Goal: Information Seeking & Learning: Learn about a topic

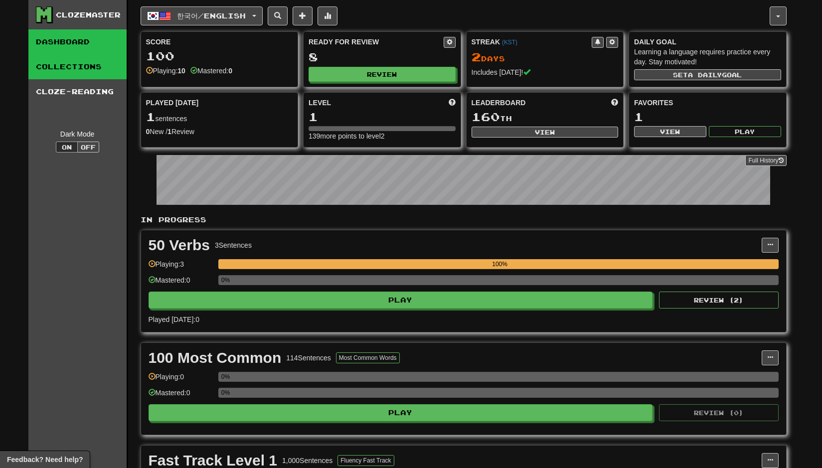
click at [90, 69] on link "Collections" at bounding box center [77, 66] width 98 height 25
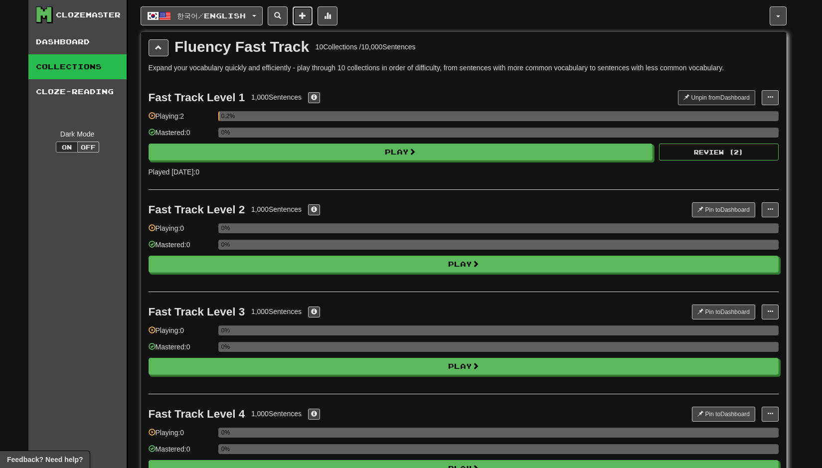
click at [306, 16] on span at bounding box center [302, 15] width 7 height 7
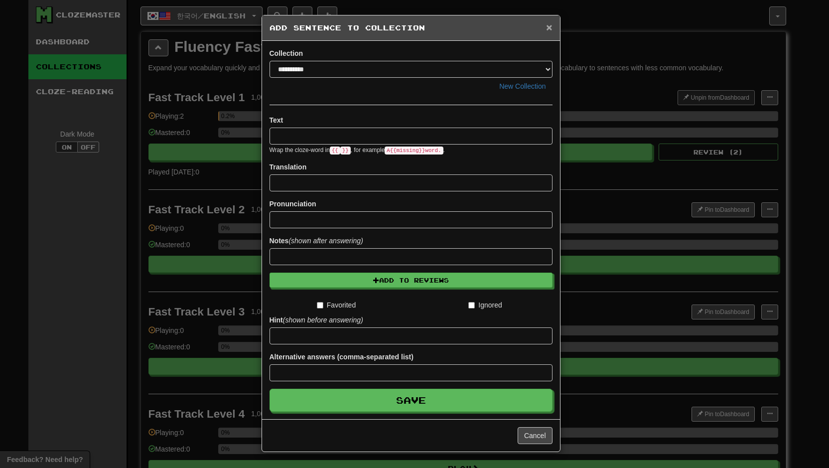
click at [547, 27] on span "×" at bounding box center [549, 26] width 6 height 11
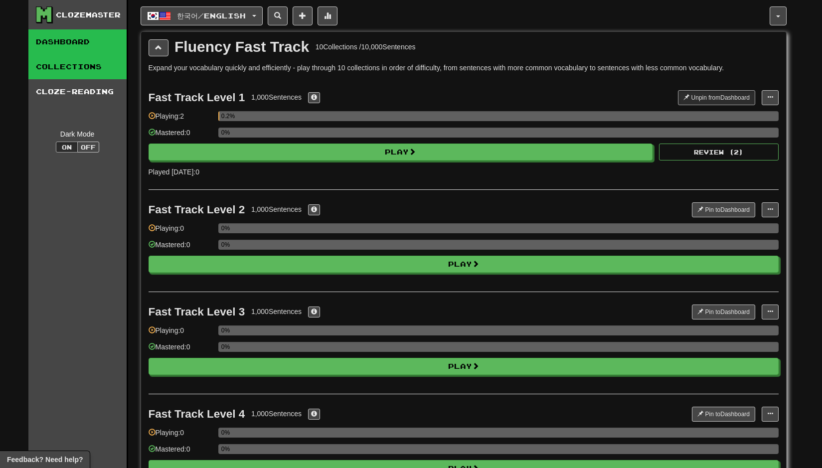
click at [73, 42] on link "Dashboard" at bounding box center [77, 41] width 98 height 25
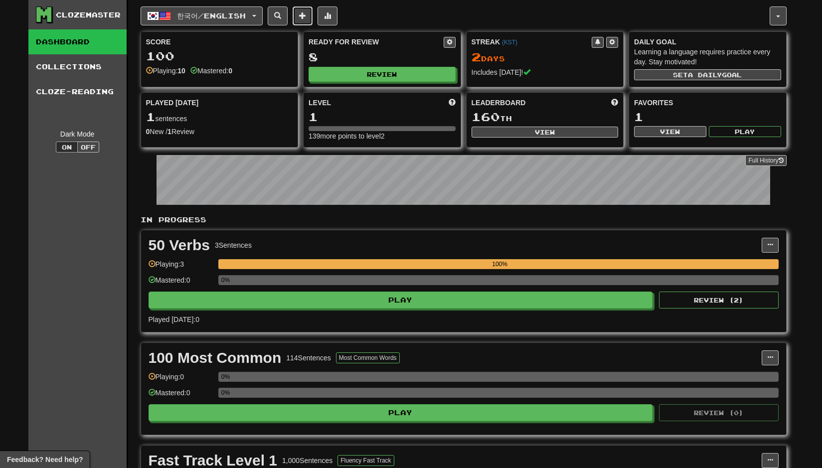
click at [306, 14] on span at bounding box center [302, 15] width 7 height 7
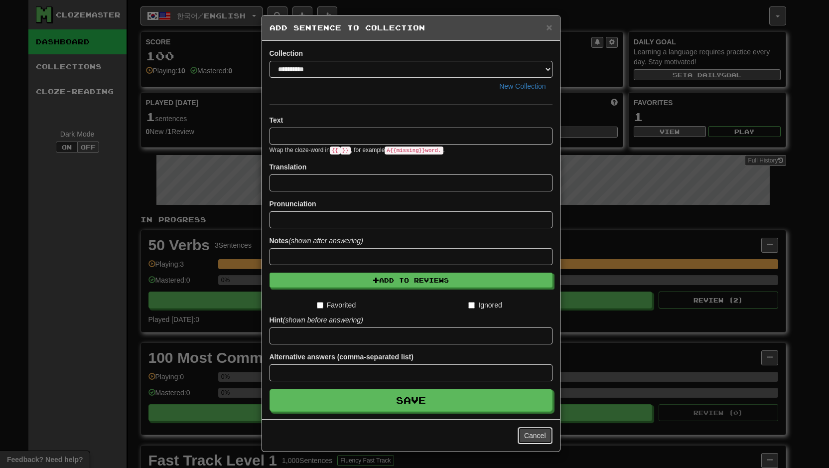
click at [520, 444] on button "Cancel" at bounding box center [535, 435] width 35 height 17
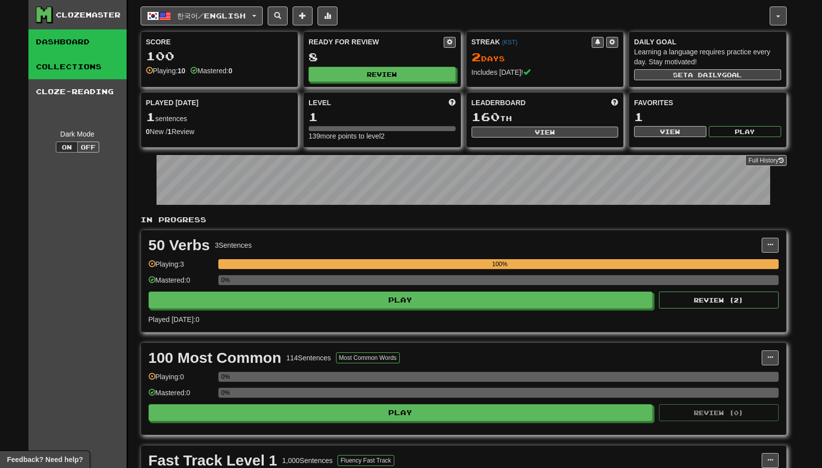
click at [76, 66] on link "Collections" at bounding box center [77, 66] width 98 height 25
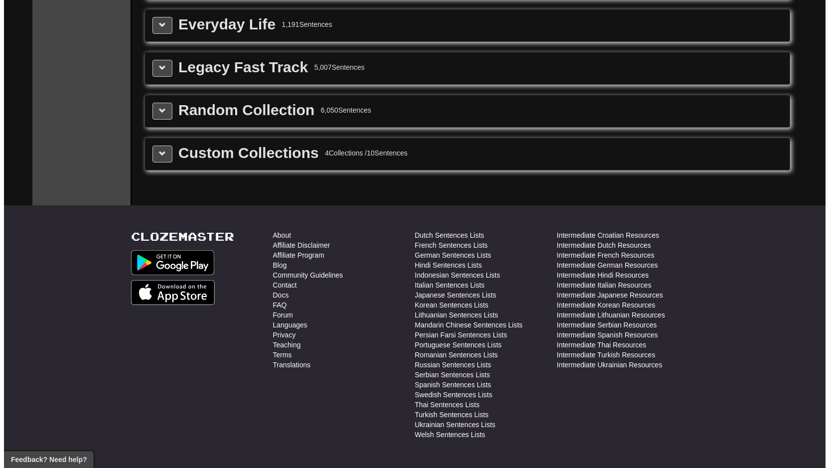
scroll to position [1246, 0]
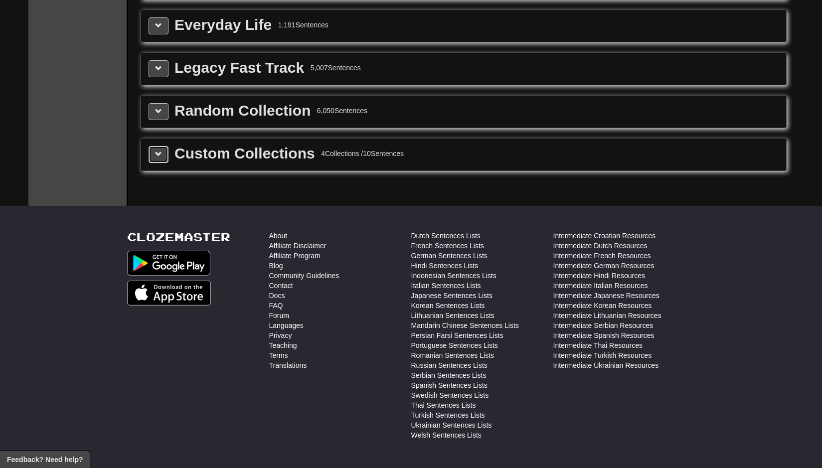
click at [161, 157] on span at bounding box center [158, 153] width 7 height 7
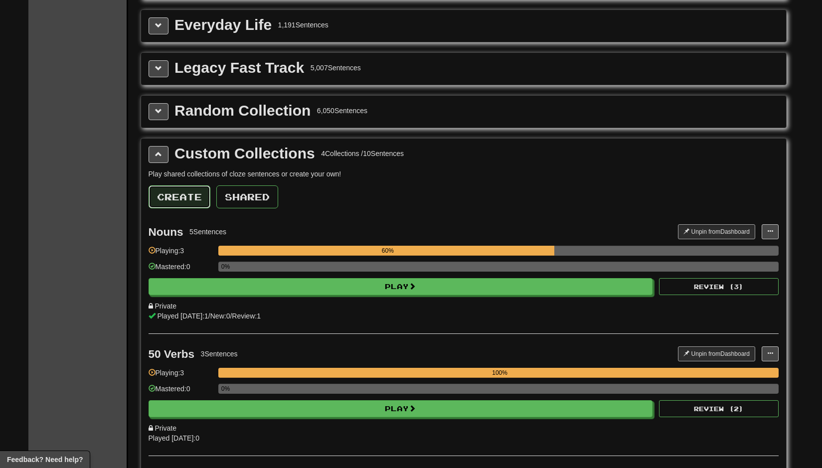
click at [183, 208] on button "Create" at bounding box center [179, 196] width 62 height 23
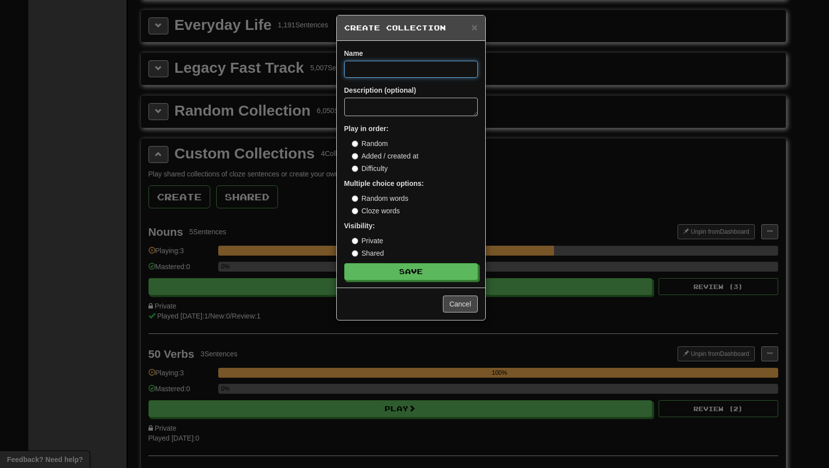
click at [389, 76] on input at bounding box center [411, 69] width 134 height 17
type input "********"
click at [398, 281] on button "Save" at bounding box center [412, 272] width 134 height 17
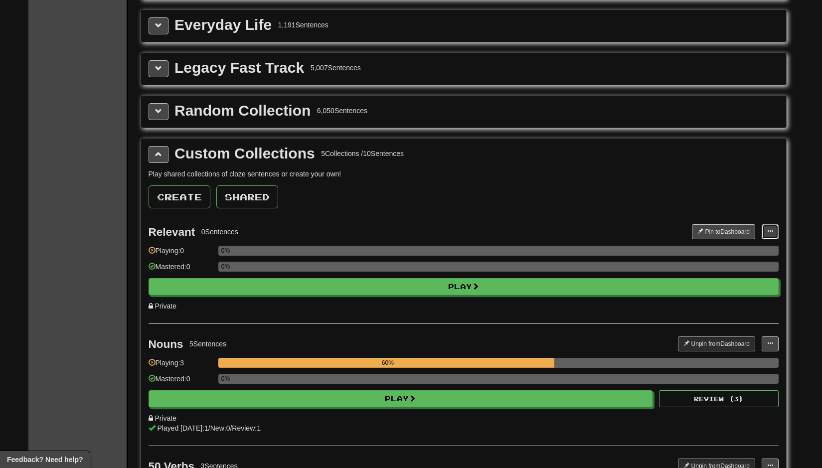
click at [769, 234] on span at bounding box center [770, 231] width 6 height 6
click at [718, 254] on span "Add Sentences" at bounding box center [731, 250] width 47 height 8
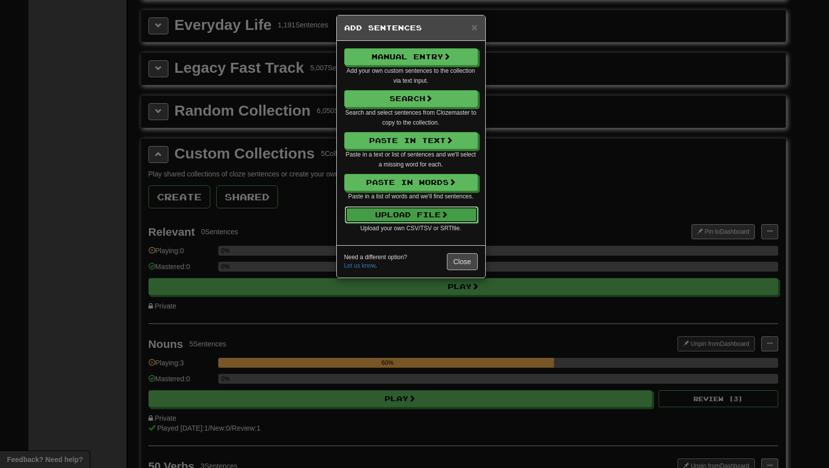
click at [426, 223] on button "Upload File" at bounding box center [412, 214] width 134 height 17
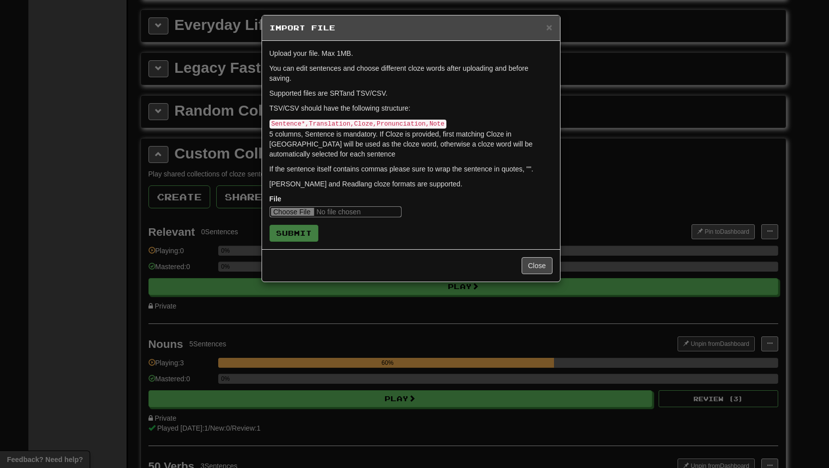
click at [289, 217] on input "file" at bounding box center [336, 211] width 132 height 11
type input "**********"
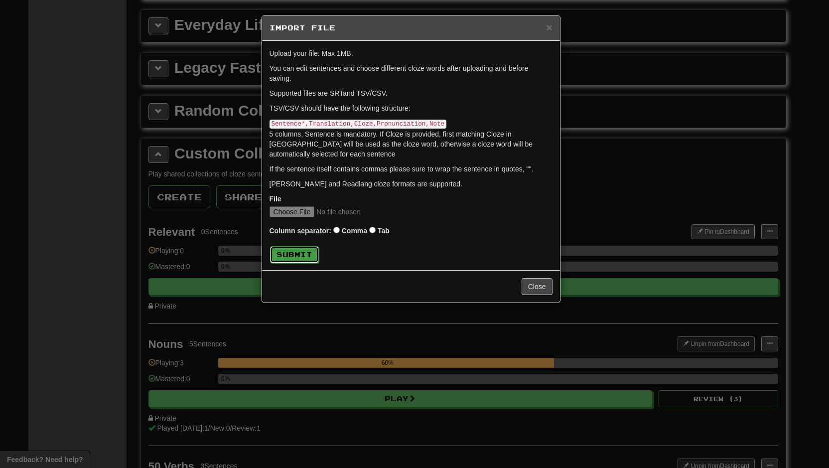
click at [310, 263] on button "Submit" at bounding box center [294, 254] width 49 height 17
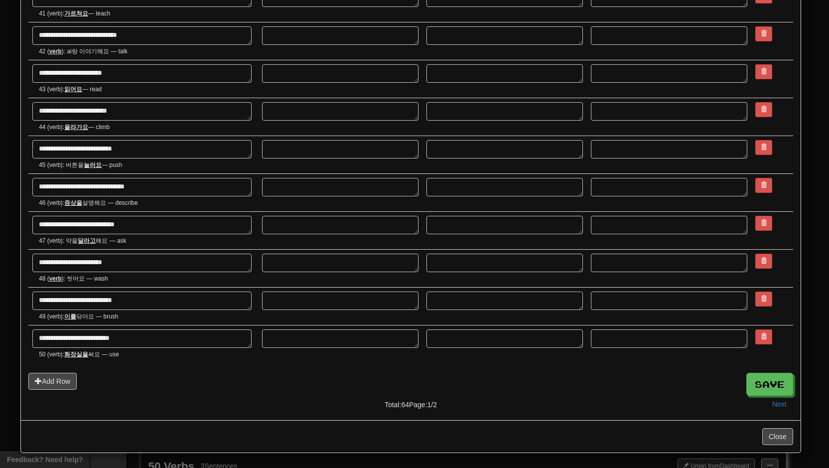
scroll to position [1770, 0]
click at [773, 404] on button "Next" at bounding box center [779, 404] width 27 height 17
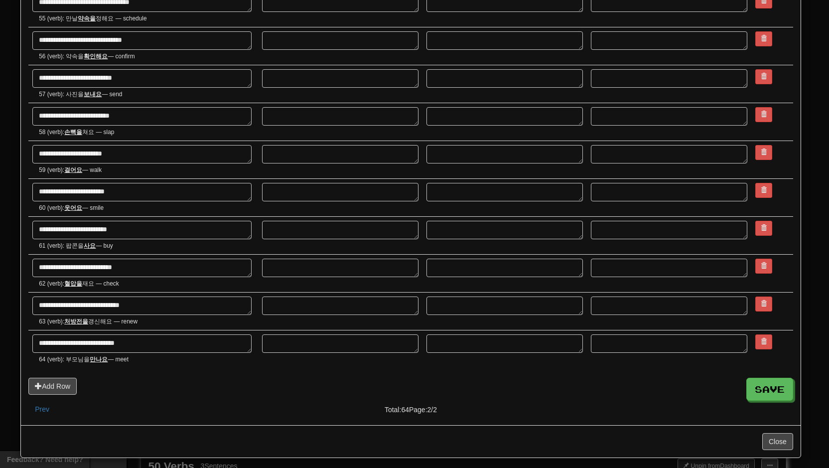
scroll to position [302, 0]
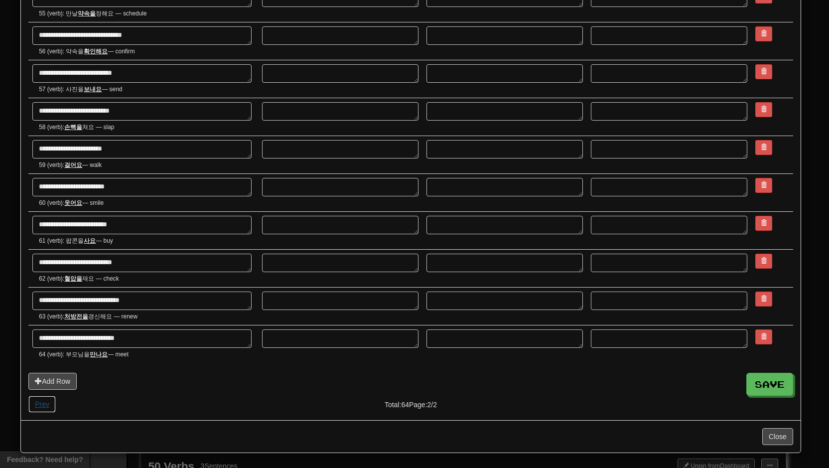
click at [47, 403] on button "Prev" at bounding box center [41, 404] width 27 height 17
type textarea "*"
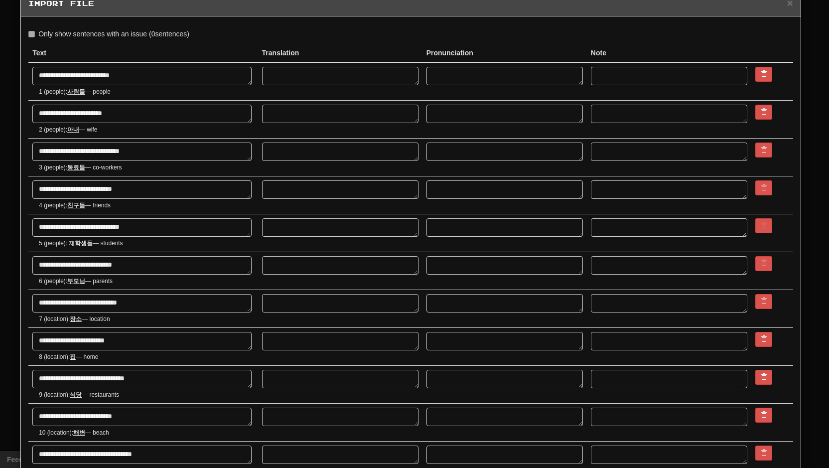
scroll to position [0, 0]
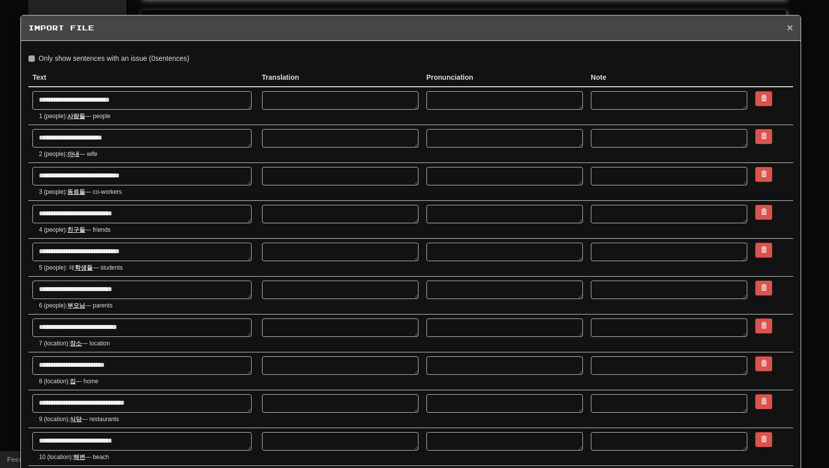
click at [787, 31] on span "×" at bounding box center [790, 26] width 6 height 11
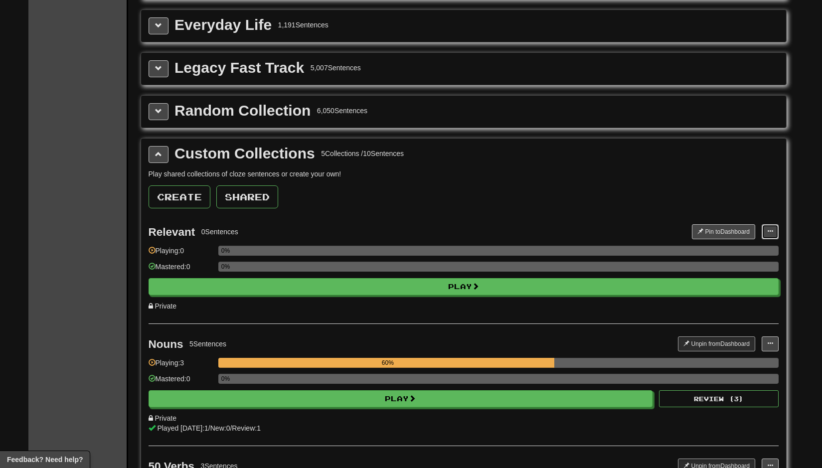
click at [767, 234] on span at bounding box center [770, 231] width 6 height 6
click at [738, 254] on span "Add Sentences" at bounding box center [731, 250] width 47 height 8
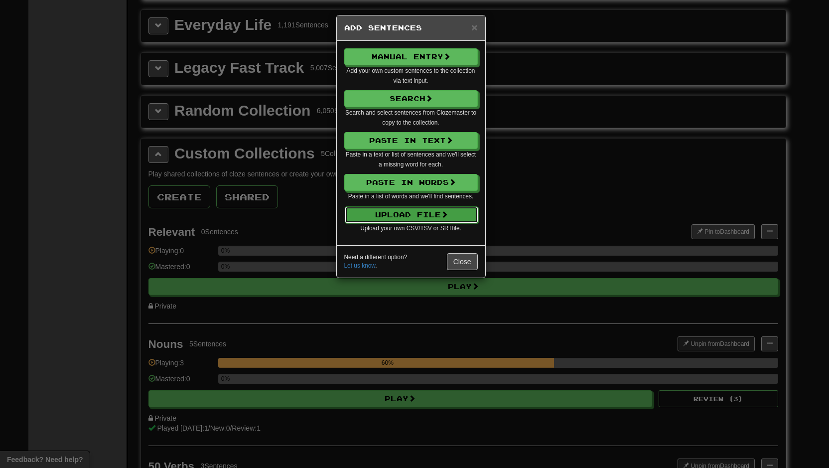
click at [426, 223] on button "Upload File" at bounding box center [412, 214] width 134 height 17
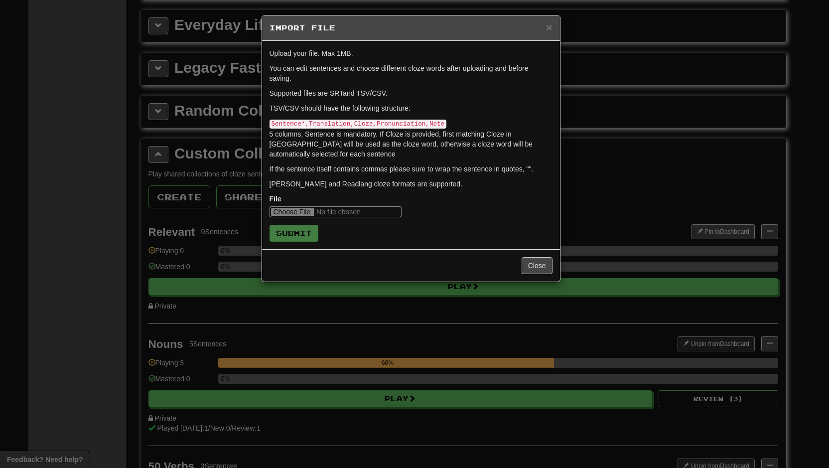
click at [307, 217] on input "file" at bounding box center [336, 211] width 132 height 11
type input "**********"
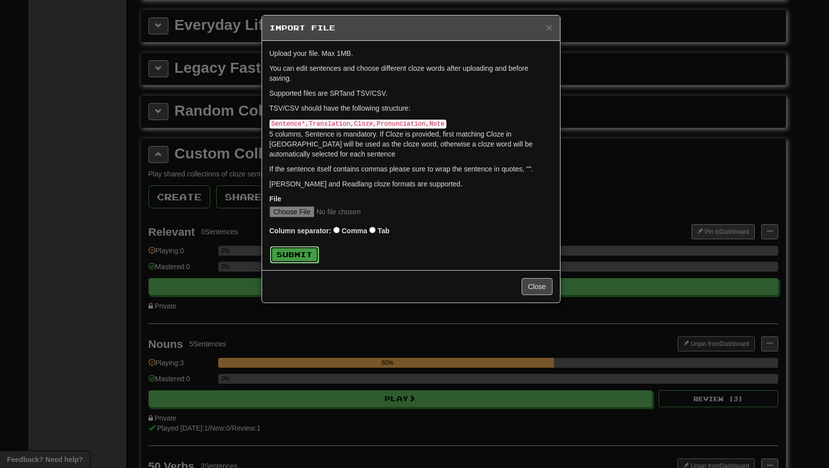
click at [304, 263] on button "Submit" at bounding box center [294, 254] width 49 height 17
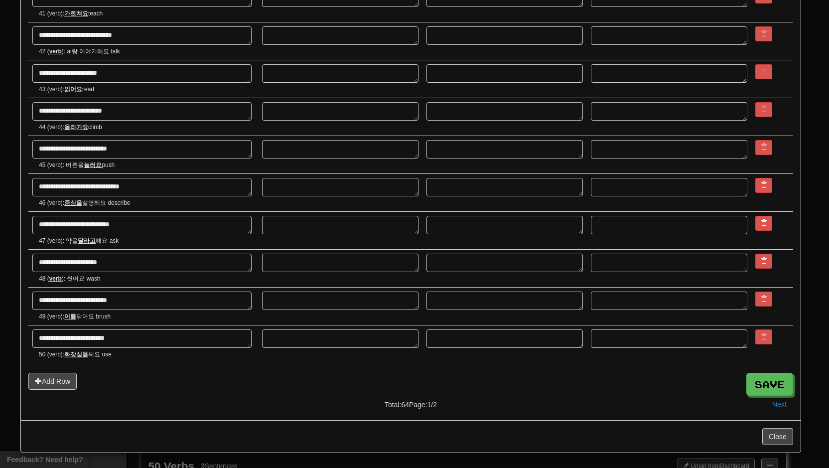
scroll to position [1770, 0]
click at [753, 383] on button "Save" at bounding box center [770, 384] width 47 height 23
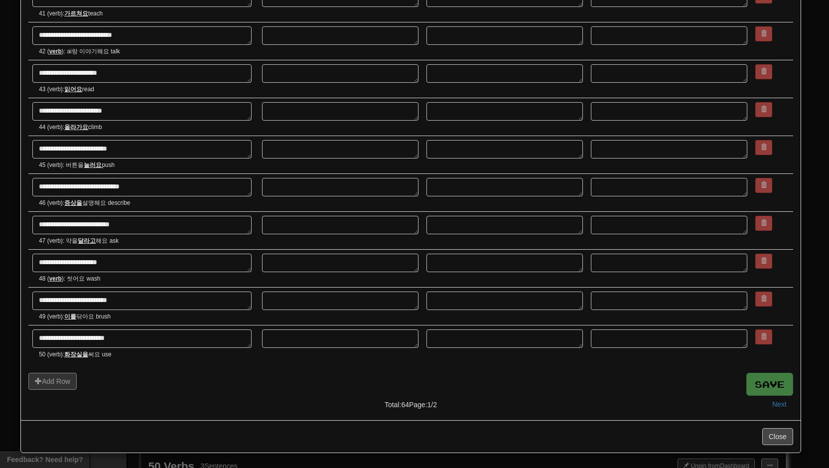
type textarea "*"
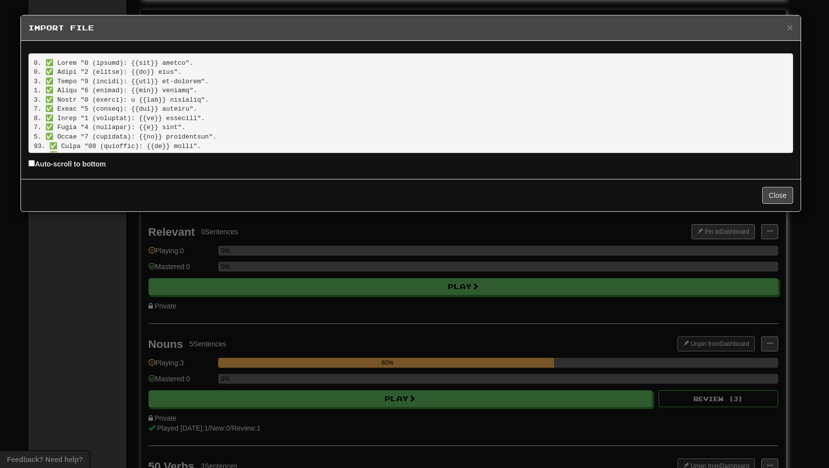
scroll to position [658, 0]
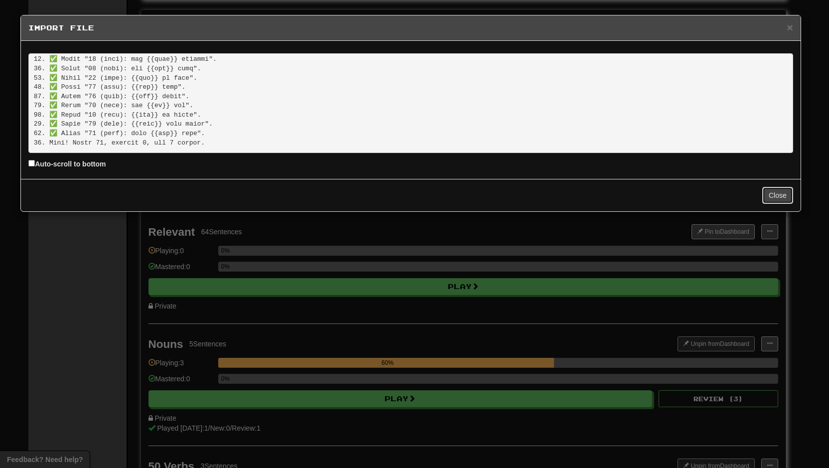
click at [766, 199] on button "Close" at bounding box center [777, 195] width 31 height 17
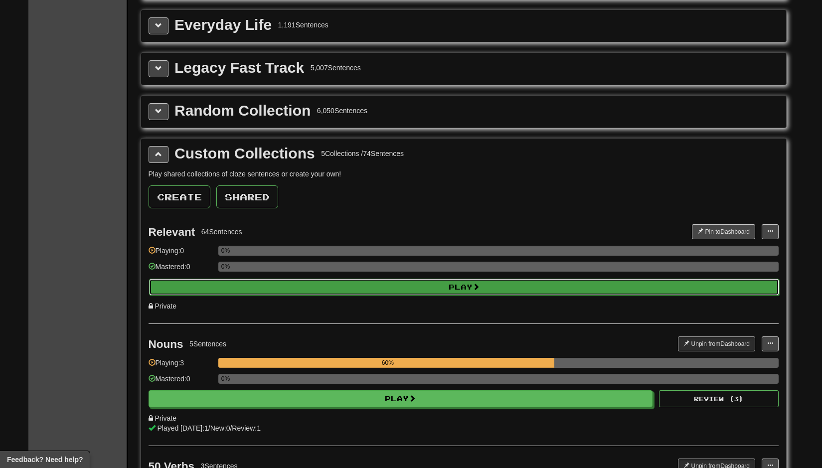
click at [445, 295] on button "Play" at bounding box center [464, 287] width 630 height 17
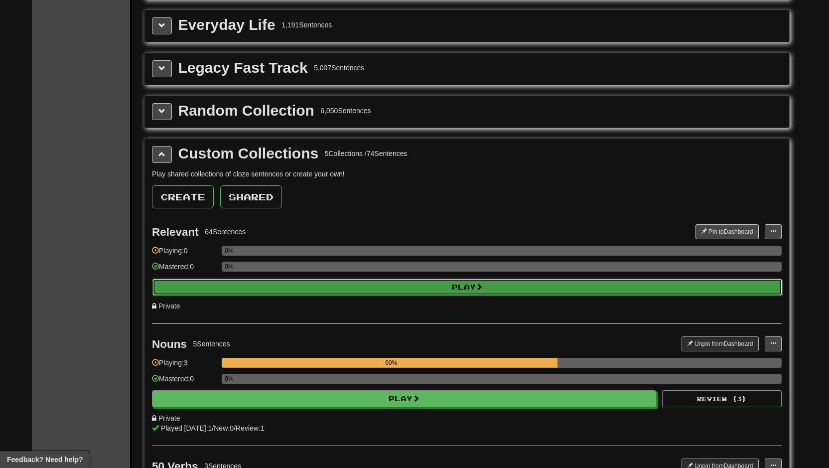
select select "**"
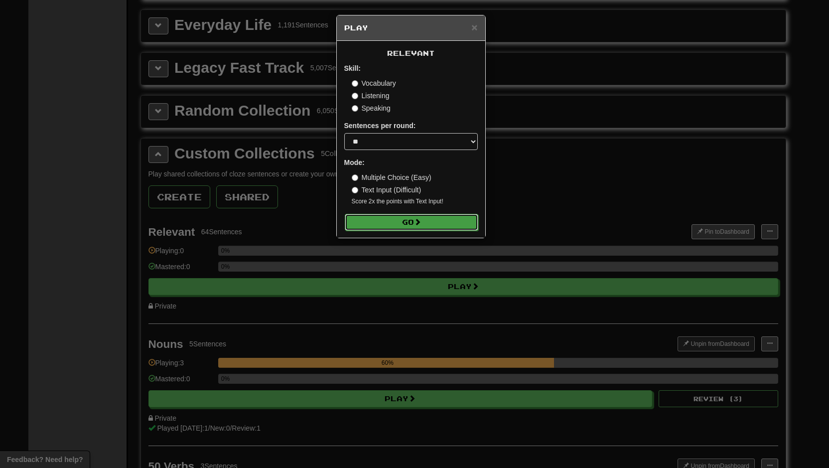
click at [388, 231] on button "Go" at bounding box center [412, 222] width 134 height 17
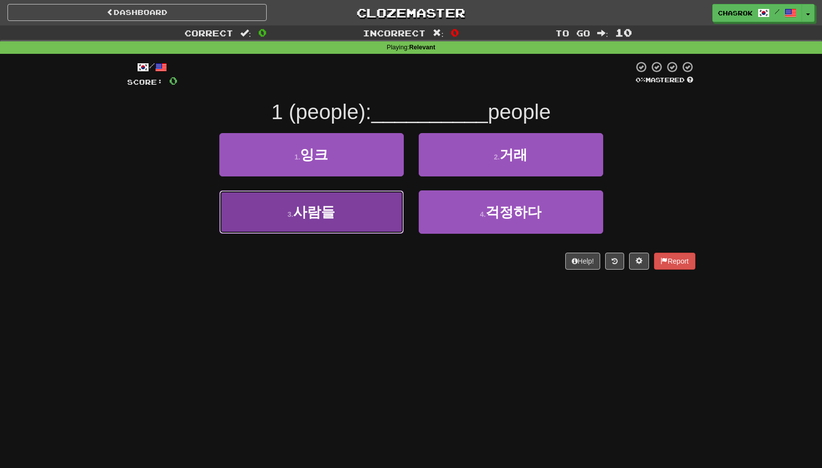
click at [323, 220] on span "사람들" at bounding box center [314, 211] width 42 height 15
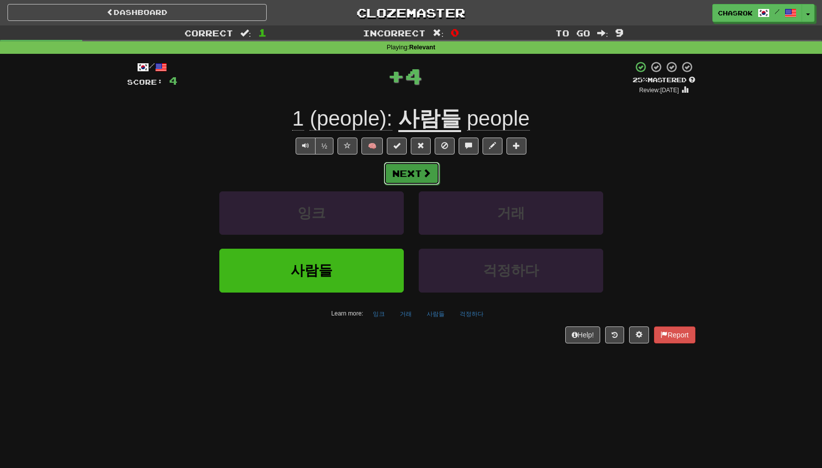
click at [409, 185] on button "Next" at bounding box center [412, 173] width 56 height 23
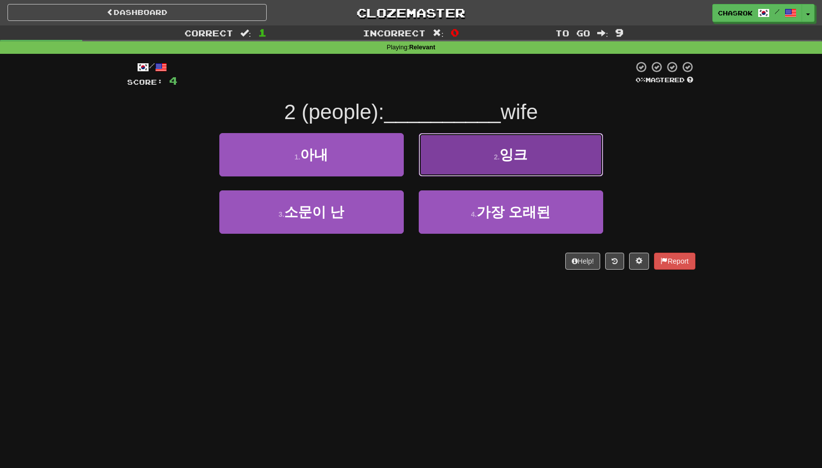
click at [453, 172] on button "2 . 잉크" at bounding box center [511, 154] width 184 height 43
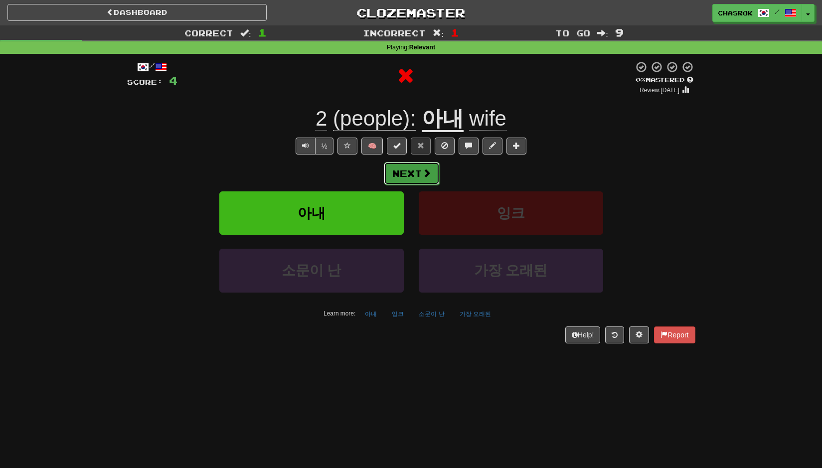
click at [421, 178] on button "Next" at bounding box center [412, 173] width 56 height 23
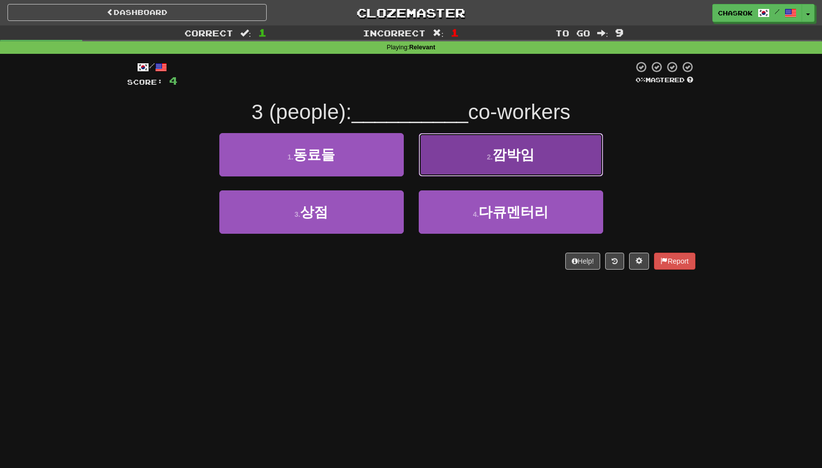
click at [467, 165] on button "2 . 깜박임" at bounding box center [511, 154] width 184 height 43
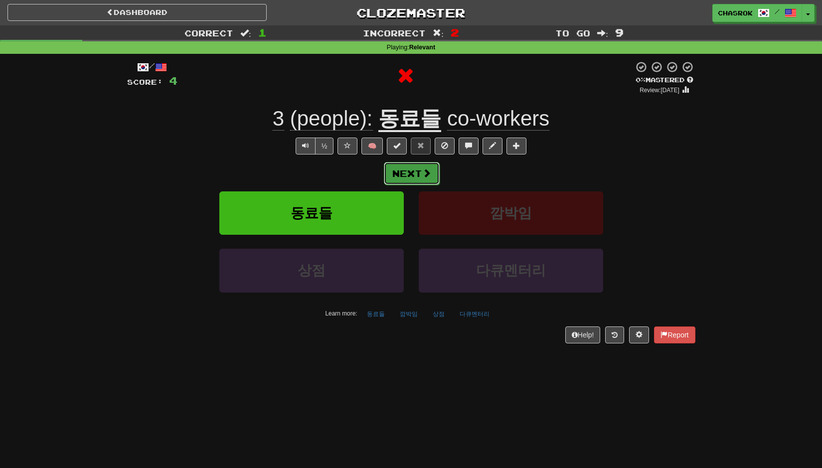
click at [429, 172] on button "Next" at bounding box center [412, 173] width 56 height 23
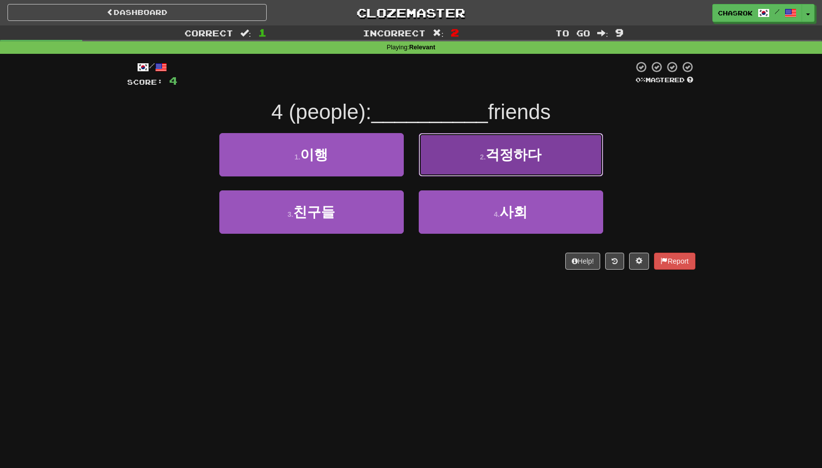
click at [484, 161] on small "2 ." at bounding box center [483, 157] width 6 height 8
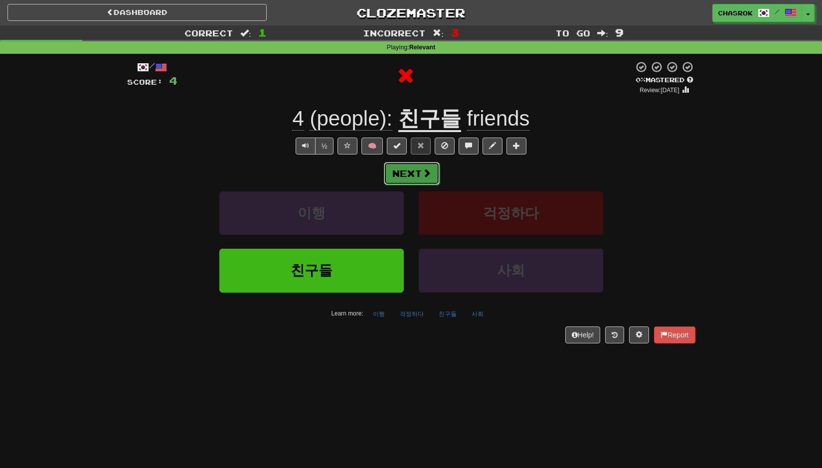
click at [420, 180] on button "Next" at bounding box center [412, 173] width 56 height 23
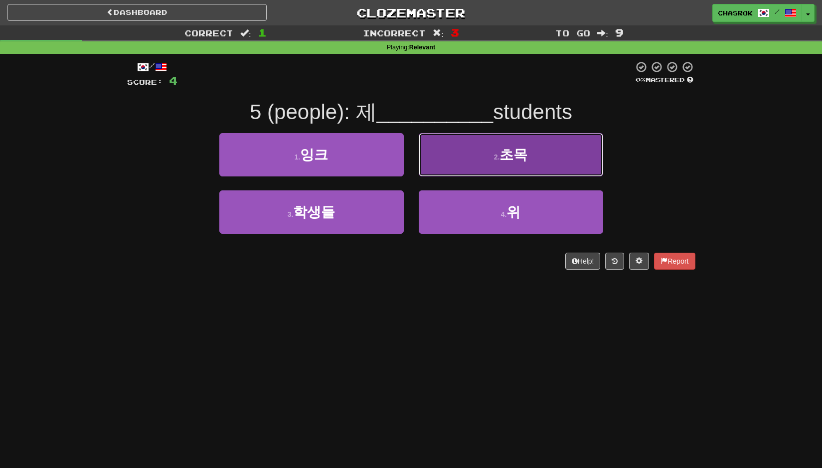
click at [487, 170] on button "2 . 초목" at bounding box center [511, 154] width 184 height 43
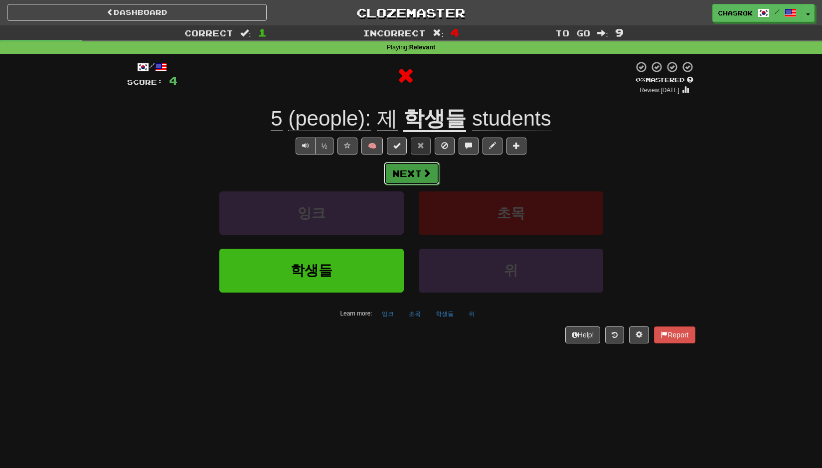
click at [417, 178] on button "Next" at bounding box center [412, 173] width 56 height 23
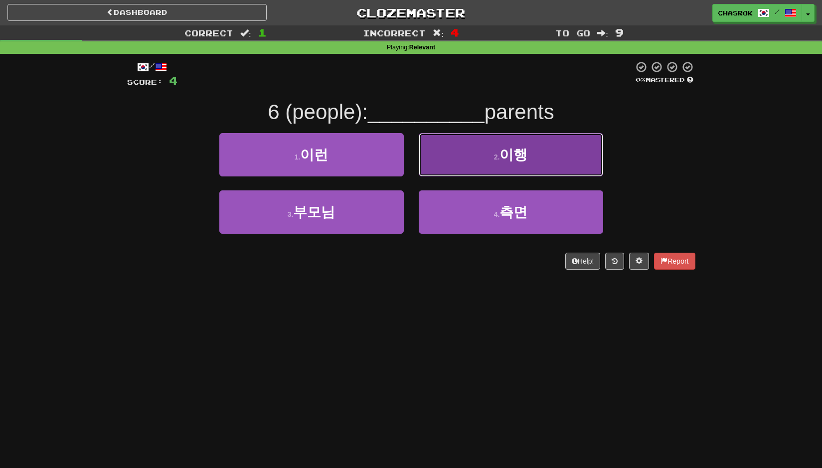
click at [470, 166] on button "2 . 이행" at bounding box center [511, 154] width 184 height 43
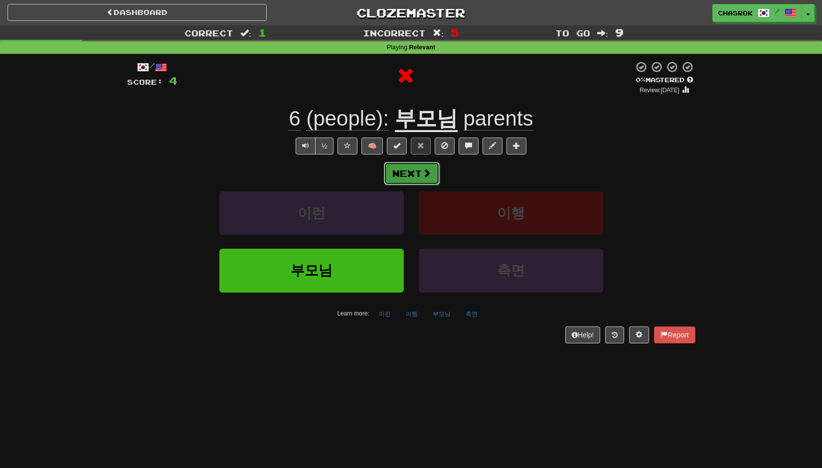
click at [418, 183] on button "Next" at bounding box center [412, 173] width 56 height 23
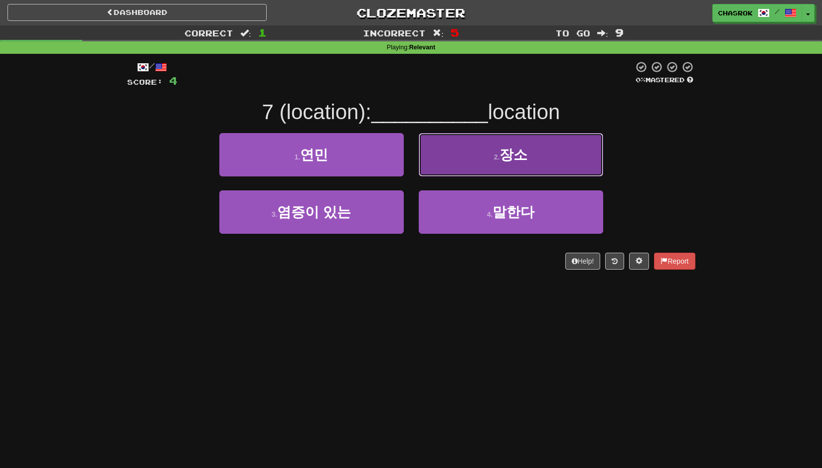
click at [478, 167] on button "2 . 장소" at bounding box center [511, 154] width 184 height 43
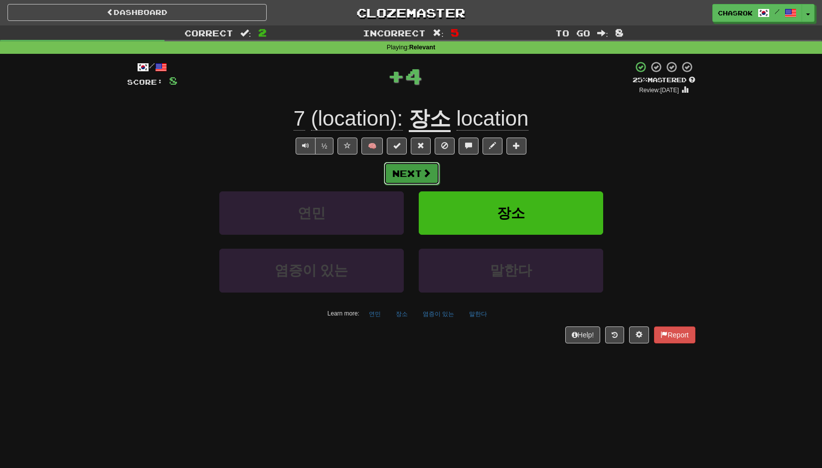
click at [412, 177] on button "Next" at bounding box center [412, 173] width 56 height 23
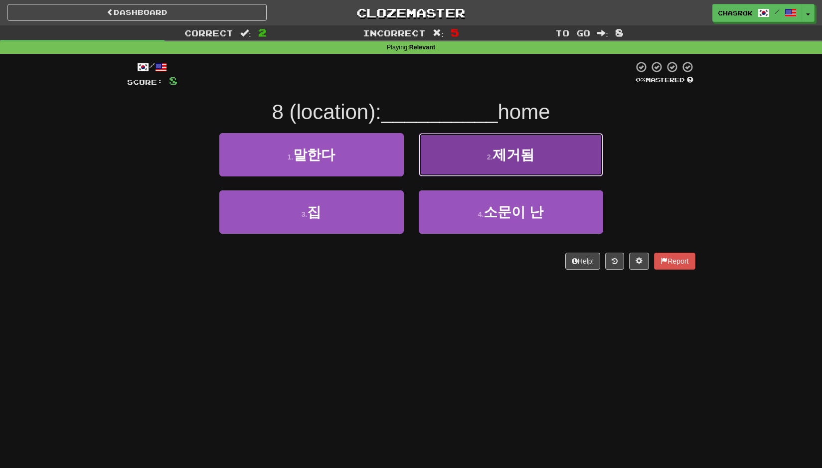
click at [470, 172] on button "2 . 제거됨" at bounding box center [511, 154] width 184 height 43
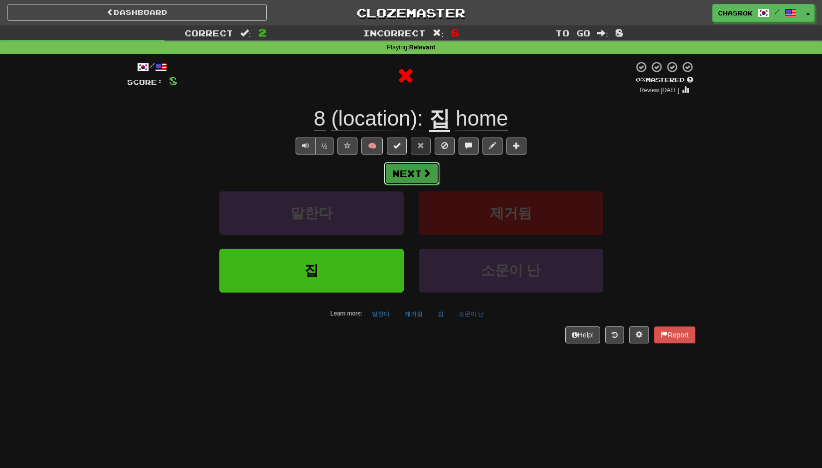
click at [418, 179] on button "Next" at bounding box center [412, 173] width 56 height 23
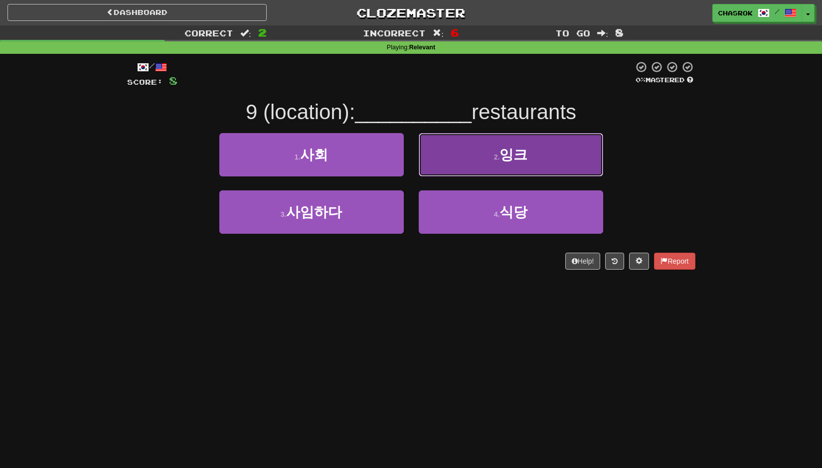
click at [478, 169] on button "2 . 잉크" at bounding box center [511, 154] width 184 height 43
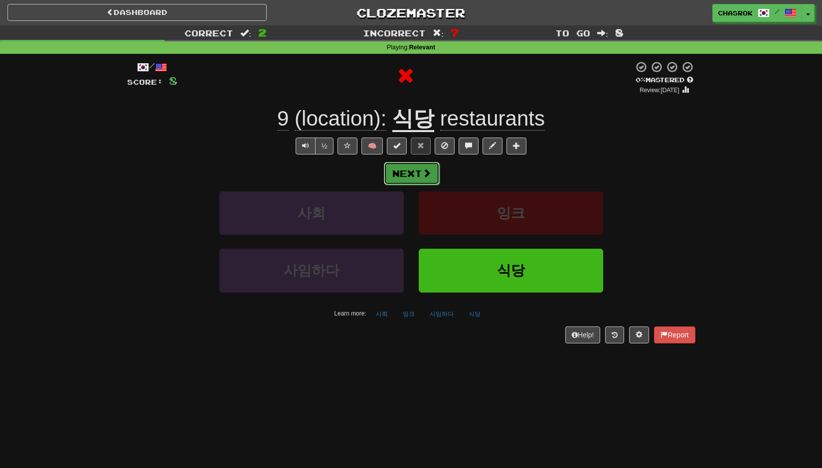
click at [436, 185] on button "Next" at bounding box center [412, 173] width 56 height 23
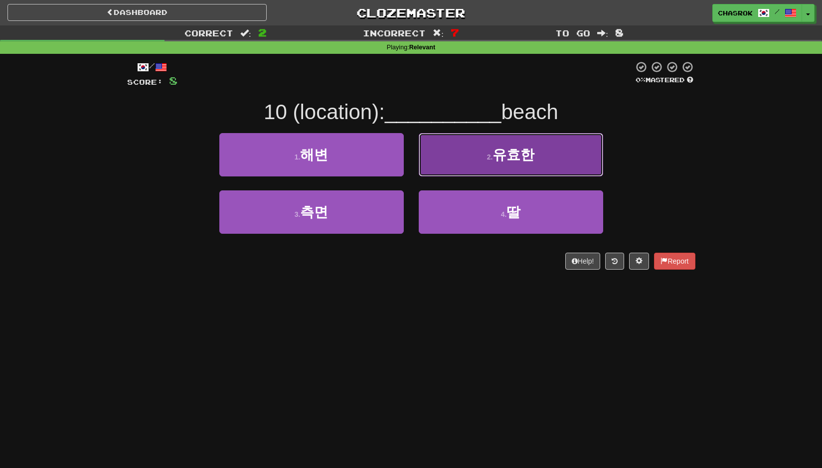
click at [482, 169] on button "2 . 유효한" at bounding box center [511, 154] width 184 height 43
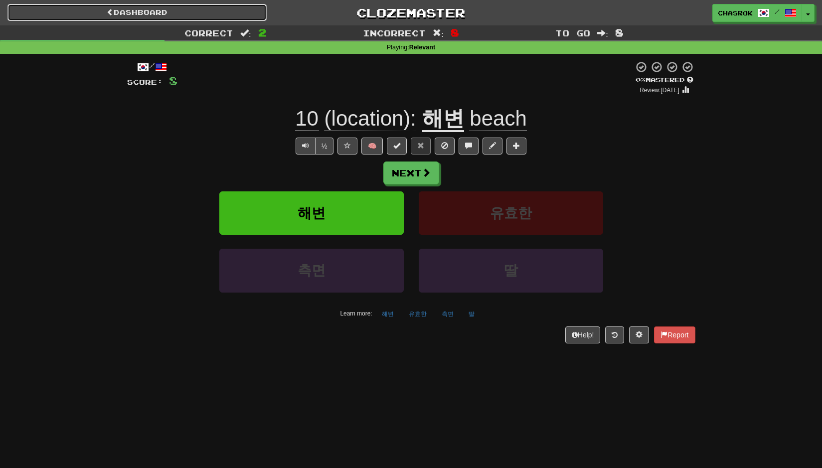
click at [164, 16] on link "Dashboard" at bounding box center [136, 12] width 259 height 17
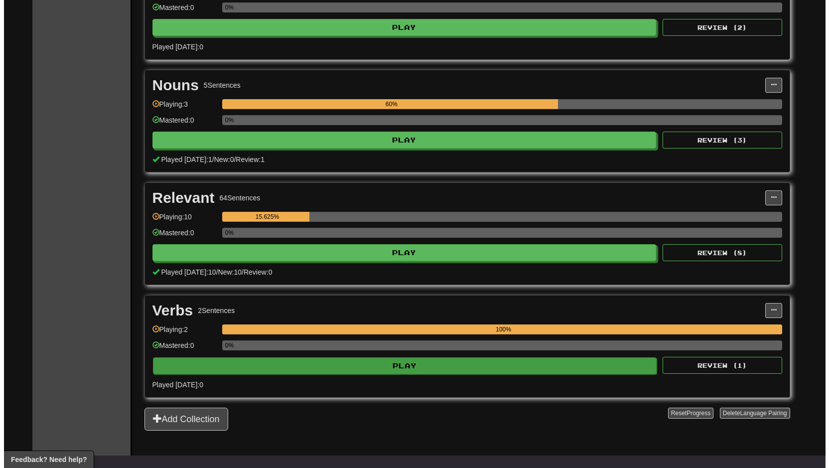
scroll to position [598, 0]
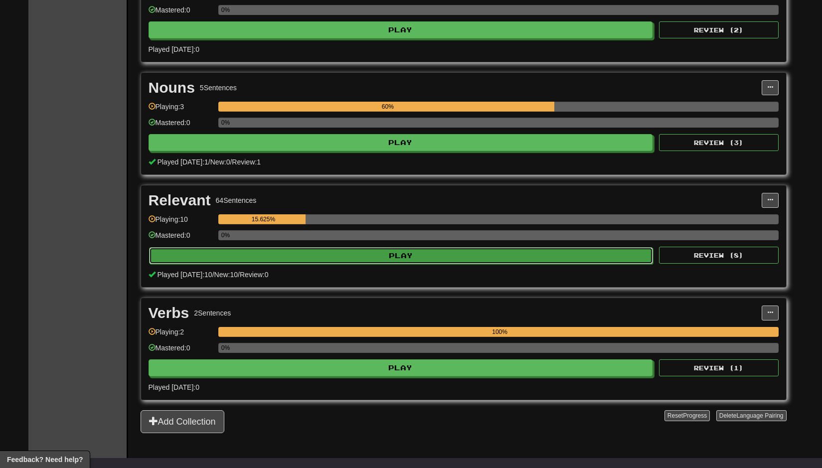
click at [446, 264] on button "Play" at bounding box center [401, 255] width 504 height 17
select select "**"
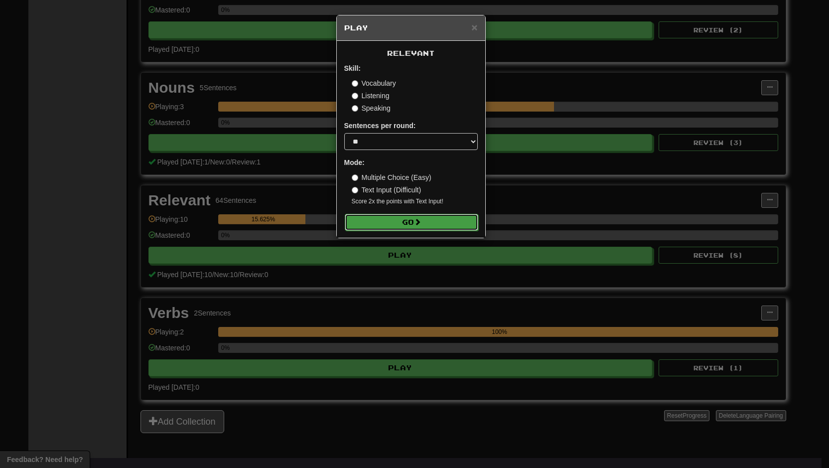
click at [395, 231] on button "Go" at bounding box center [412, 222] width 134 height 17
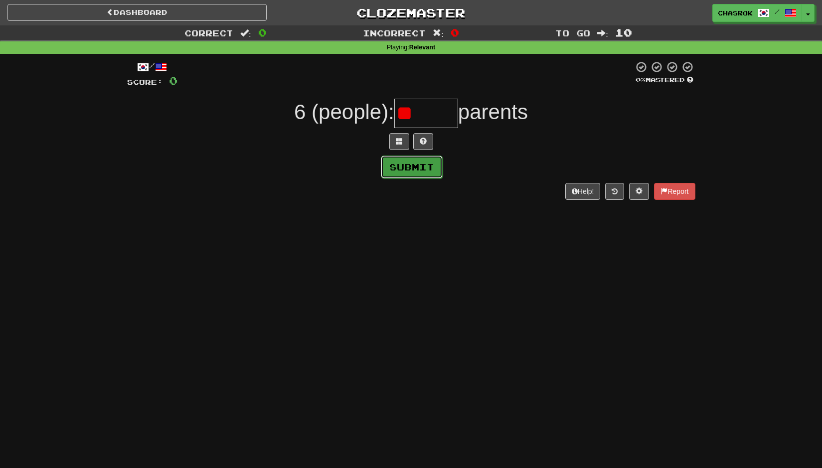
click at [428, 171] on button "Submit" at bounding box center [412, 166] width 62 height 23
type input "***"
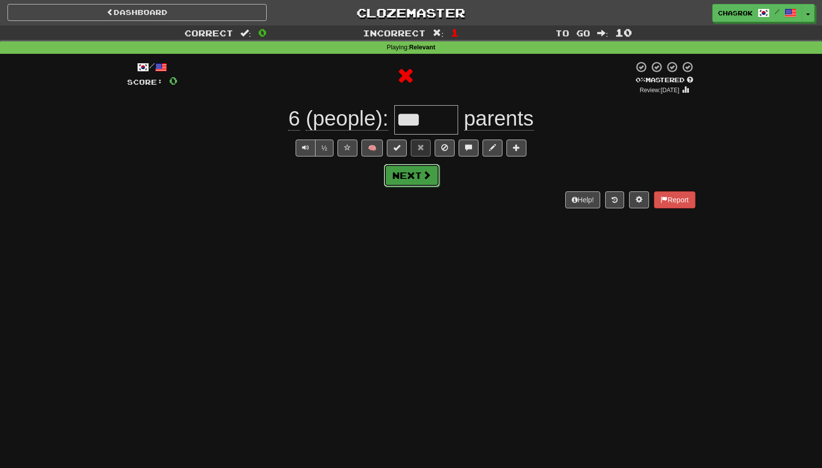
click at [423, 179] on span at bounding box center [426, 174] width 9 height 9
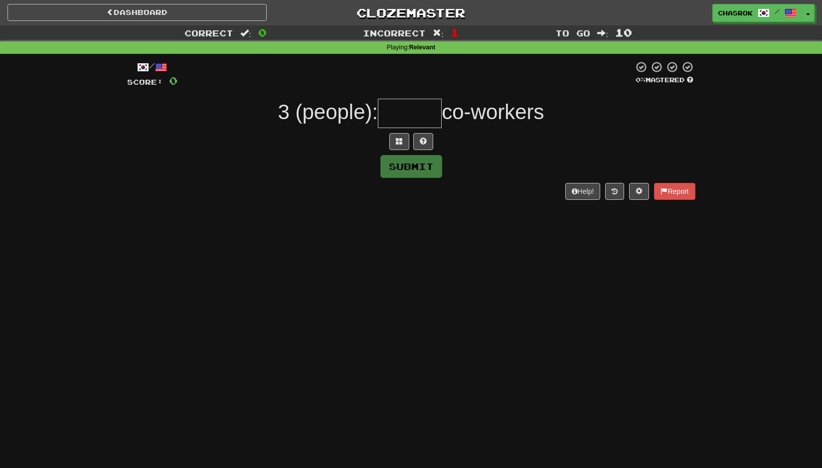
click at [422, 122] on input "text" at bounding box center [410, 113] width 64 height 29
paste input "**********"
click at [424, 172] on button "Submit" at bounding box center [412, 166] width 62 height 23
type input "***"
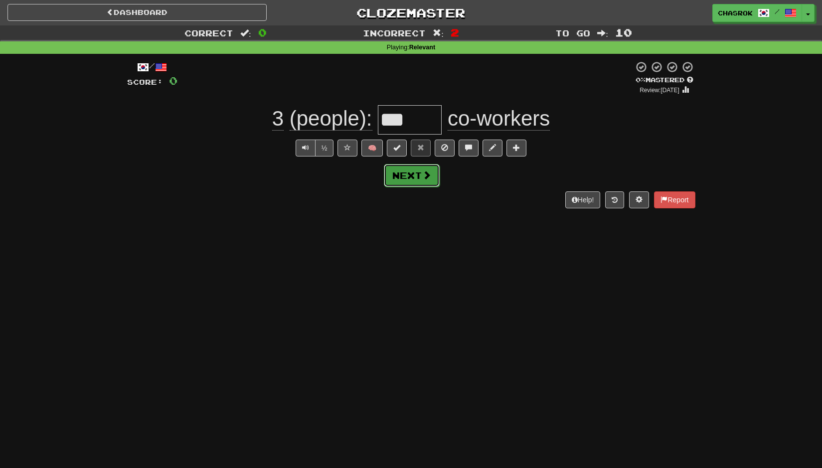
click at [421, 182] on button "Next" at bounding box center [412, 175] width 56 height 23
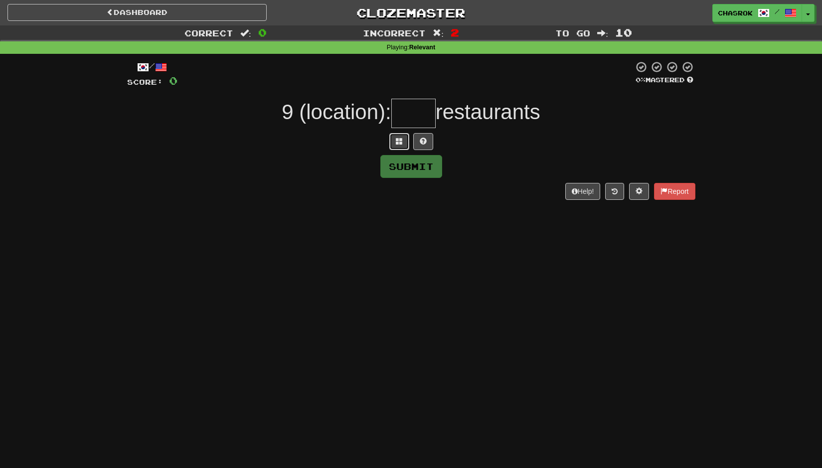
click at [400, 144] on span at bounding box center [399, 141] width 7 height 7
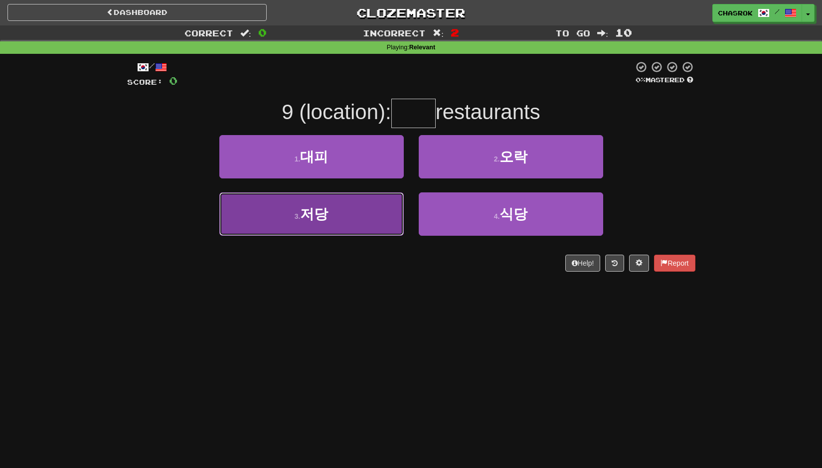
click at [349, 215] on button "3 . 저당" at bounding box center [311, 213] width 184 height 43
type input "**"
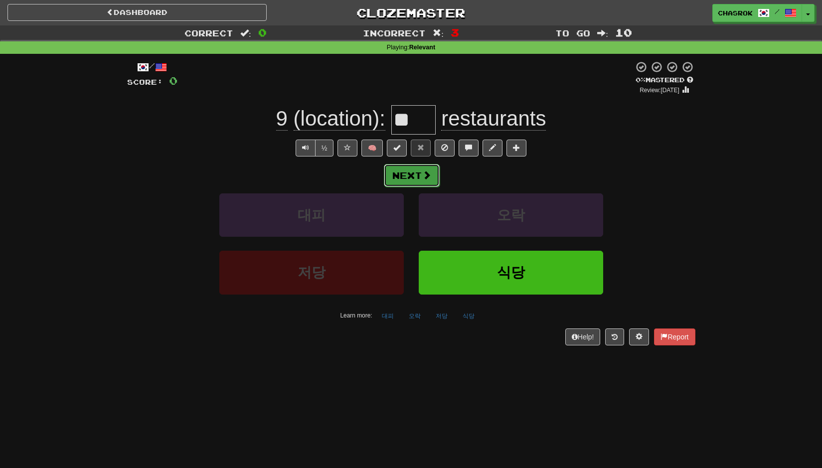
click at [409, 187] on button "Next" at bounding box center [412, 175] width 56 height 23
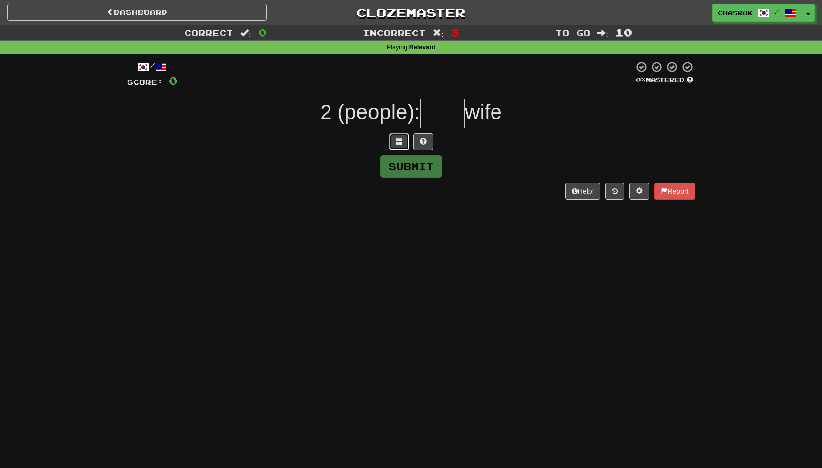
click at [401, 144] on span at bounding box center [399, 141] width 7 height 7
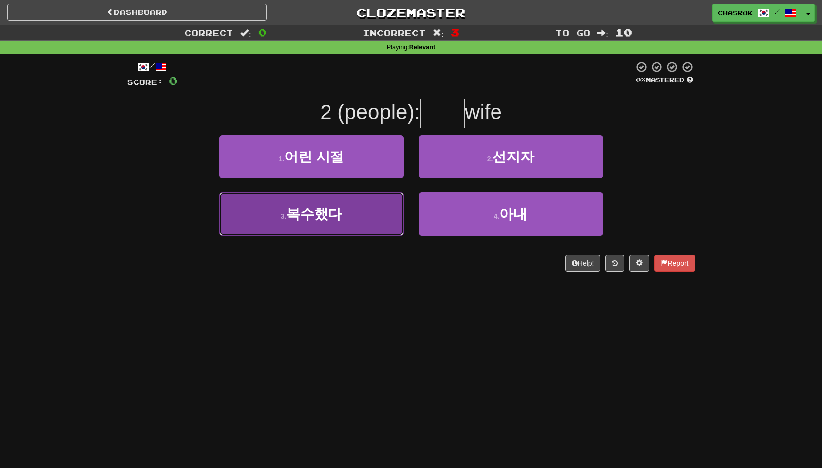
click at [365, 216] on button "3 . 복수했다" at bounding box center [311, 213] width 184 height 43
type input "**"
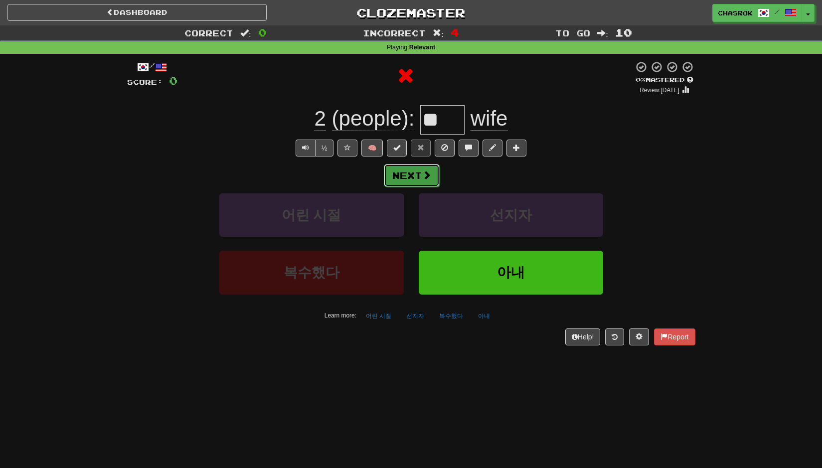
click at [424, 179] on span at bounding box center [426, 174] width 9 height 9
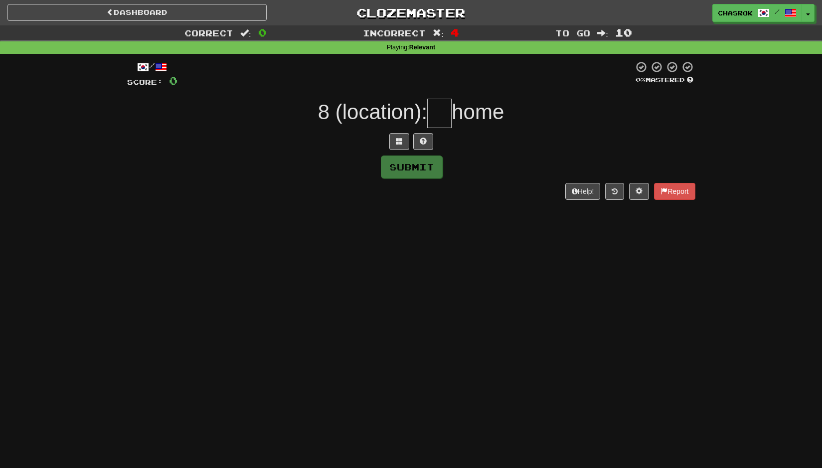
type input "*"
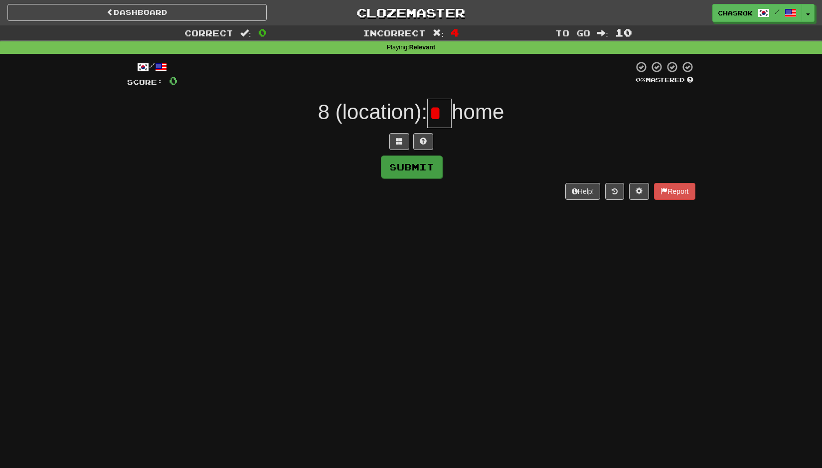
scroll to position [0, 0]
click at [399, 144] on span at bounding box center [399, 141] width 7 height 7
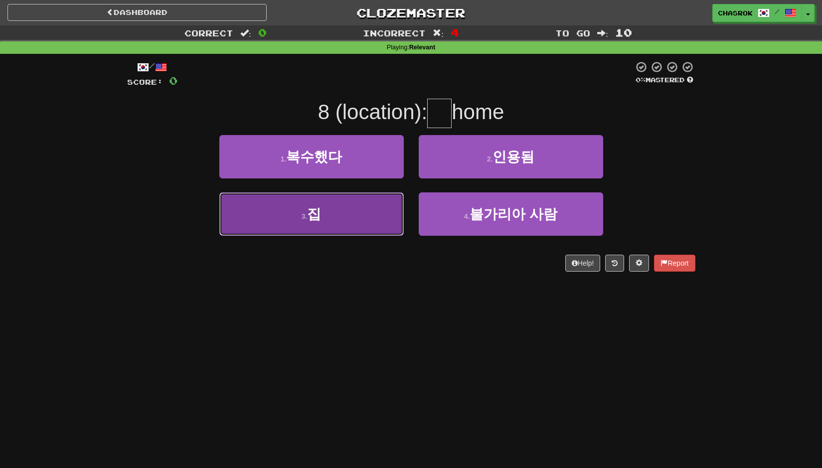
click at [348, 220] on button "3 . 집" at bounding box center [311, 213] width 184 height 43
type input "*"
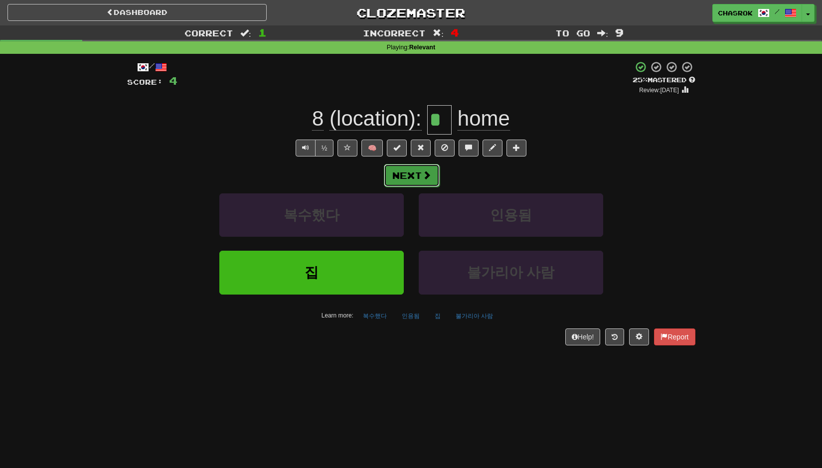
click at [421, 182] on button "Next" at bounding box center [412, 175] width 56 height 23
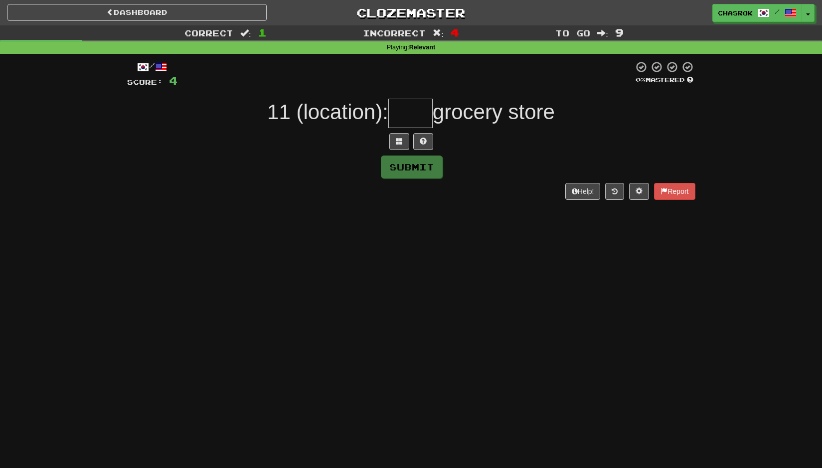
paste input "**********"
click at [420, 171] on button "Submit" at bounding box center [412, 166] width 62 height 23
type input "**"
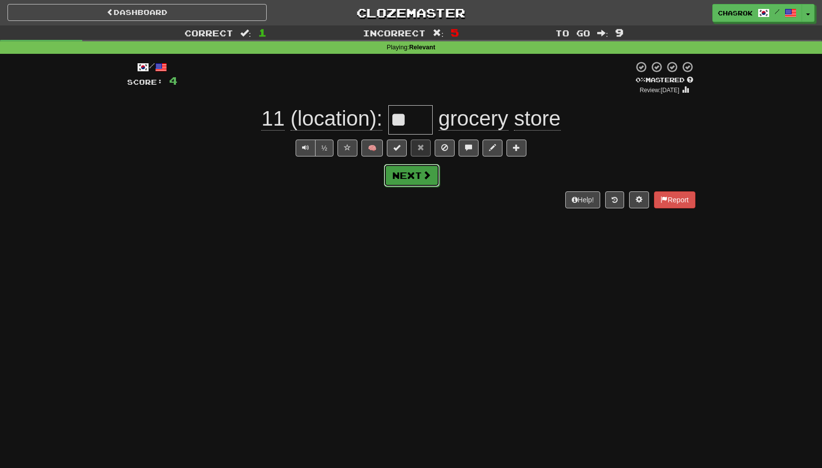
click at [419, 185] on button "Next" at bounding box center [412, 175] width 56 height 23
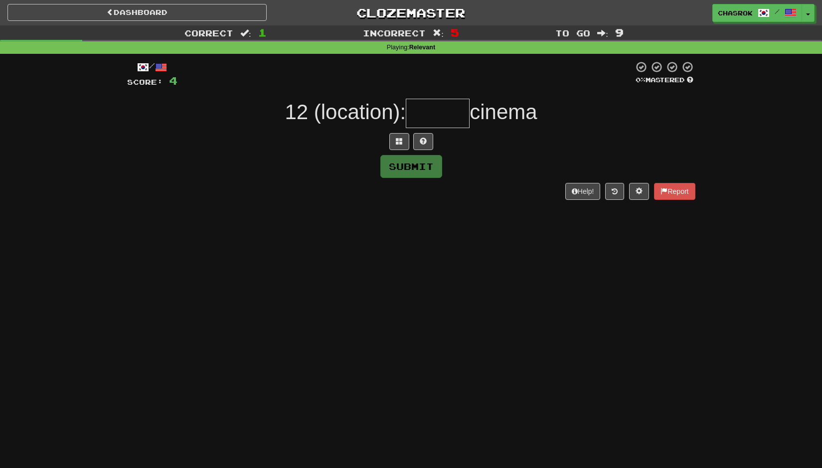
click at [427, 124] on input "text" at bounding box center [438, 113] width 64 height 29
click at [430, 122] on input "text" at bounding box center [438, 113] width 64 height 29
click at [401, 144] on span at bounding box center [399, 141] width 7 height 7
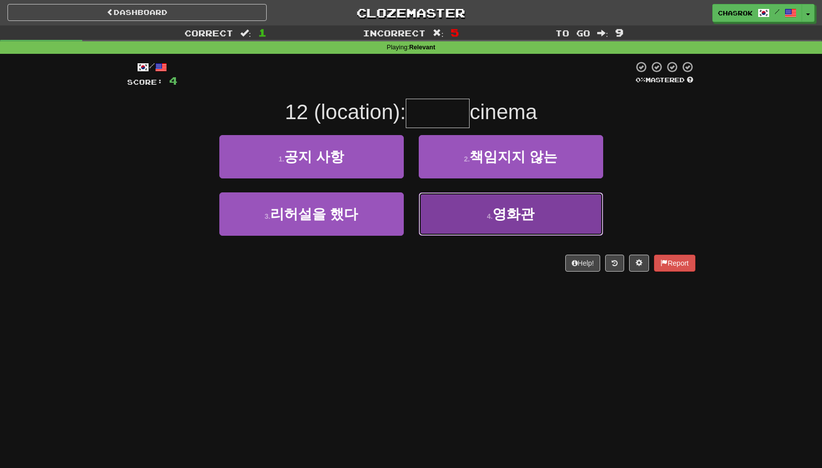
click at [461, 231] on button "4 . 영화관" at bounding box center [511, 213] width 184 height 43
type input "***"
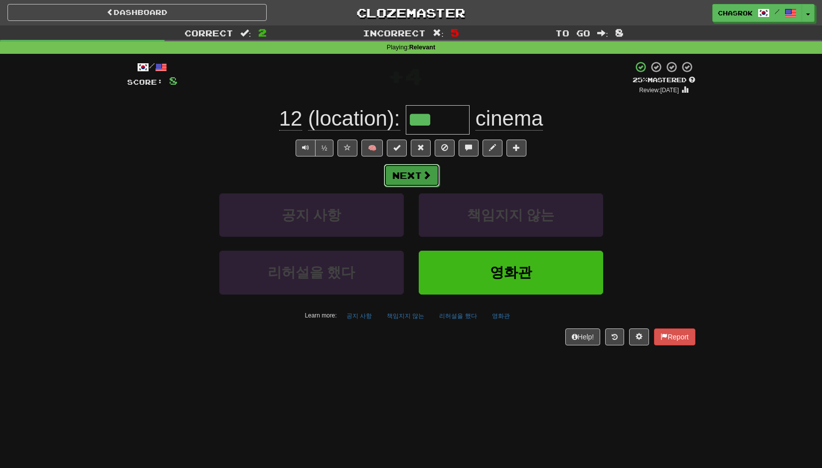
click at [418, 184] on button "Next" at bounding box center [412, 175] width 56 height 23
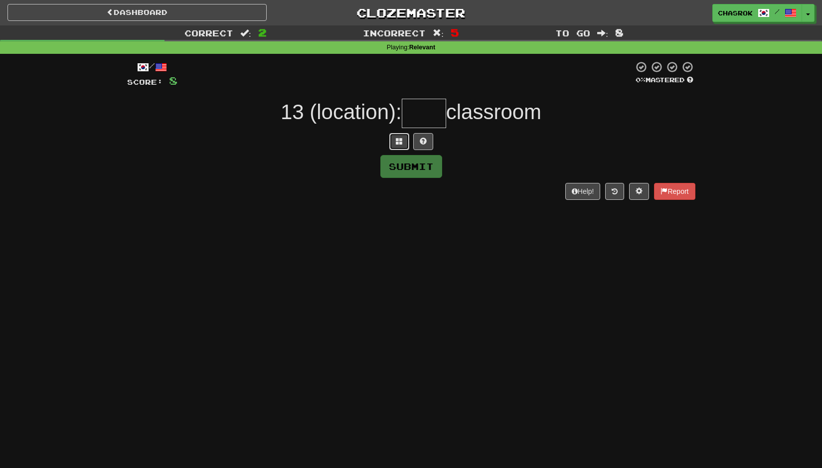
click at [400, 144] on span at bounding box center [399, 141] width 7 height 7
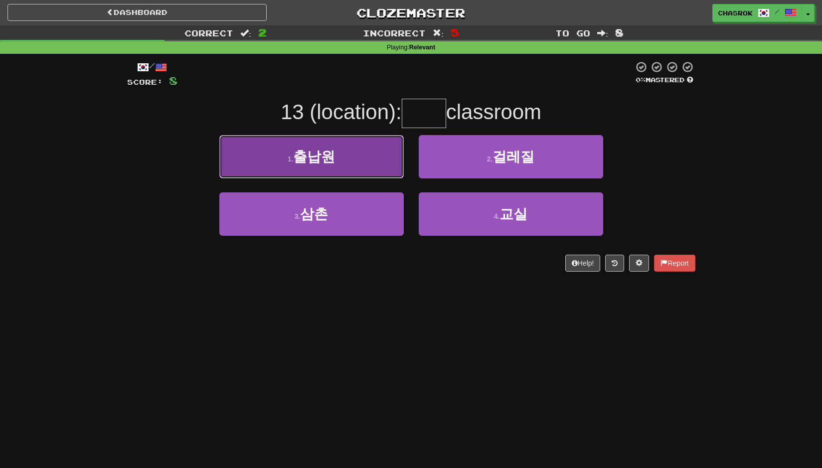
click at [380, 150] on button "1 . 출납원" at bounding box center [311, 156] width 184 height 43
type input "**"
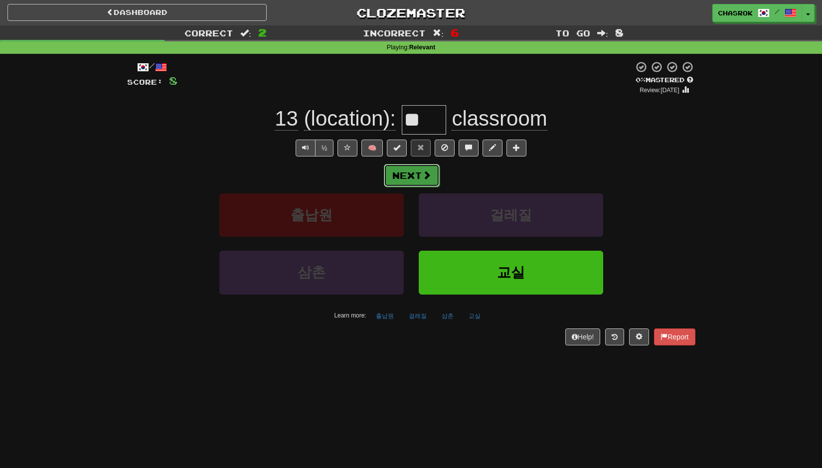
click at [413, 186] on button "Next" at bounding box center [412, 175] width 56 height 23
